Goal: Information Seeking & Learning: Learn about a topic

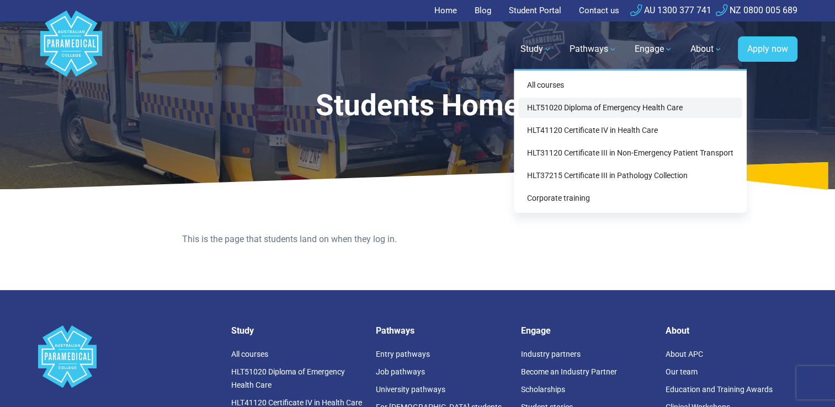
click at [560, 103] on link "HLT51020 Diploma of Emergency Health Care" at bounding box center [630, 108] width 224 height 20
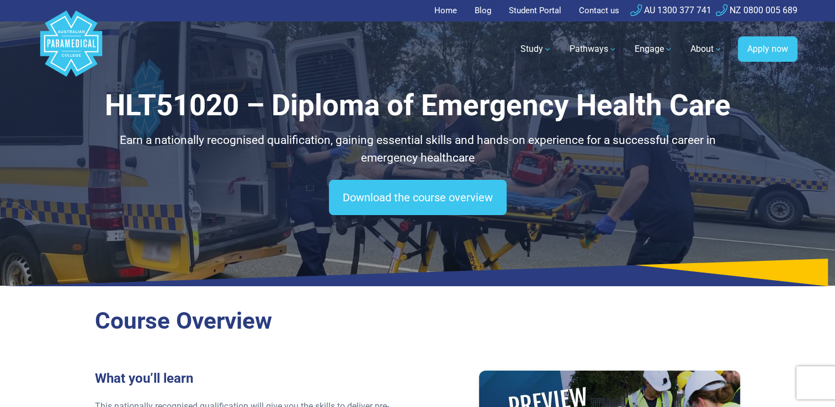
click at [544, 8] on link "Student Portal" at bounding box center [535, 11] width 66 height 22
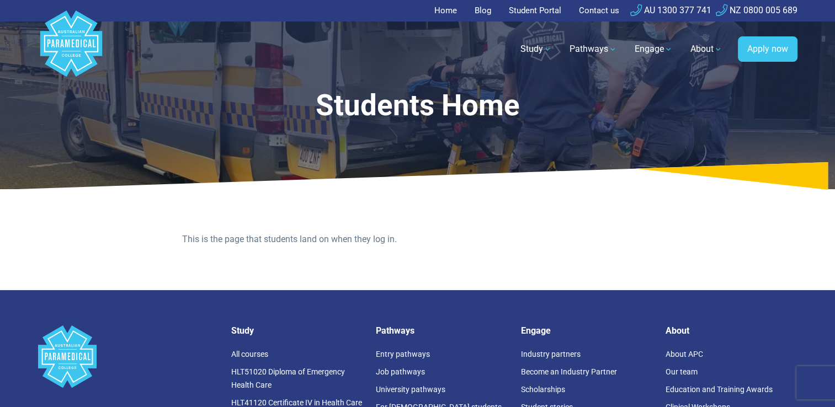
click at [530, 14] on link "Student Portal" at bounding box center [535, 11] width 66 height 22
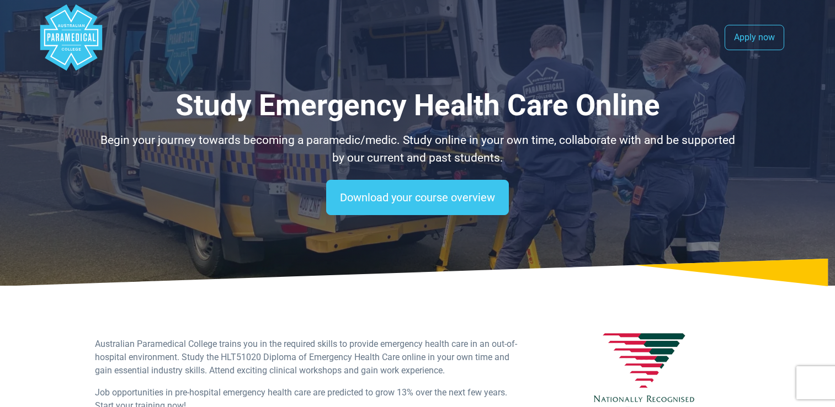
select select "**********"
